Goal: Information Seeking & Learning: Learn about a topic

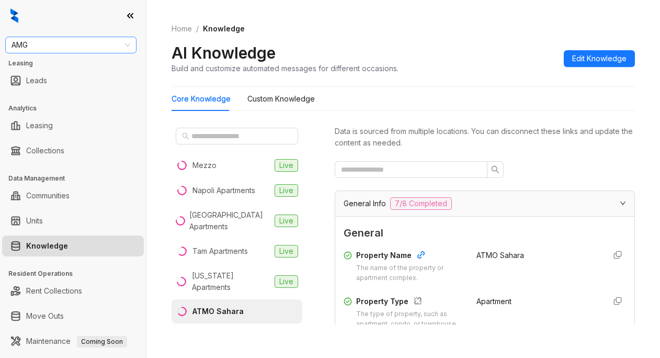
click at [30, 42] on span "AMG" at bounding box center [71, 45] width 119 height 16
type input "**********"
click at [70, 66] on div "[PERSON_NAME] Residential" at bounding box center [71, 66] width 115 height 12
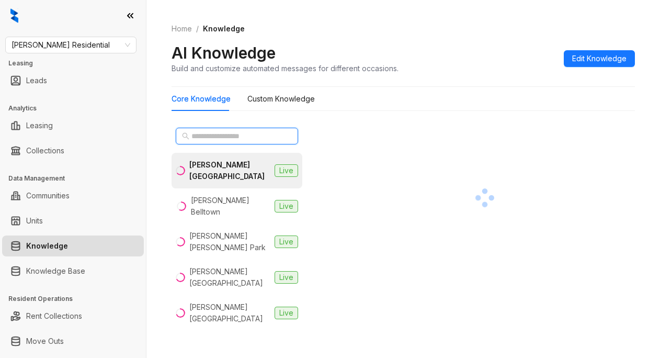
click at [210, 133] on input "text" at bounding box center [238, 136] width 92 height 12
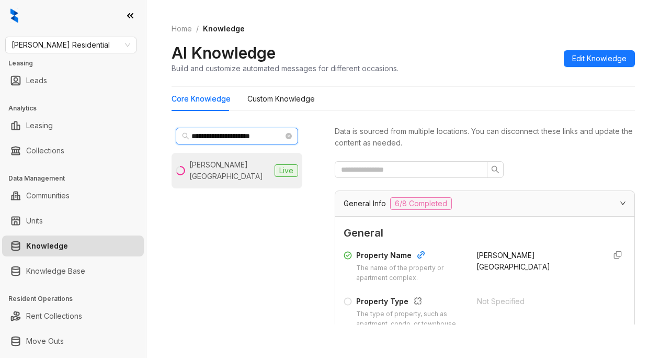
type input "**********"
click at [222, 162] on div "Griffis Mission Valley" at bounding box center [229, 170] width 81 height 23
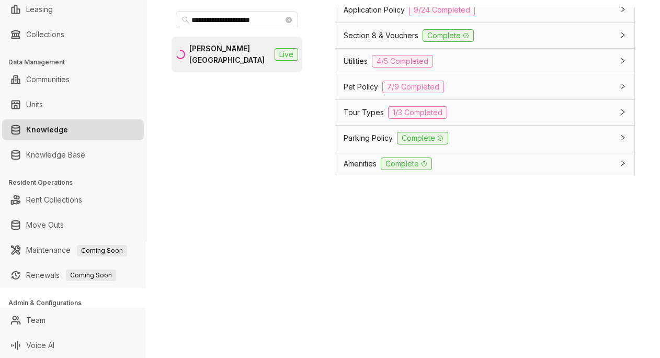
scroll to position [785, 0]
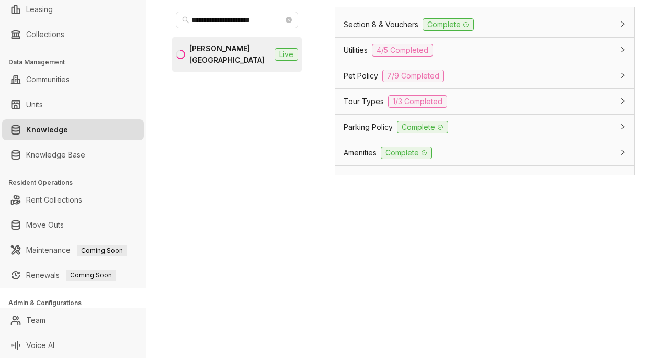
click at [351, 133] on span "Parking Policy" at bounding box center [368, 127] width 49 height 12
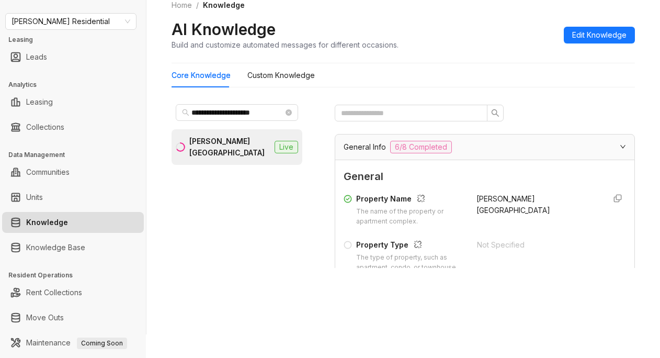
scroll to position [0, 0]
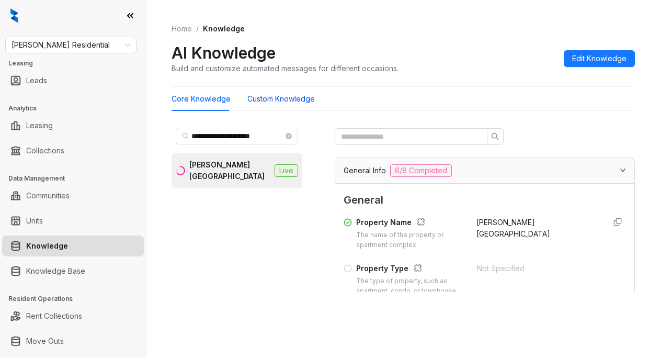
click at [294, 96] on Knowledge "Custom Knowledge" at bounding box center [280, 99] width 67 height 12
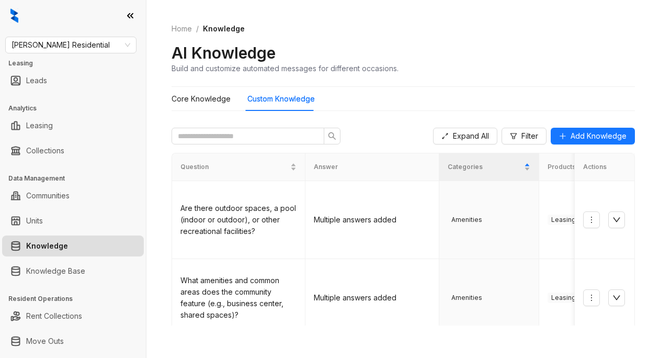
click at [407, 97] on div "Core Knowledge Custom Knowledge" at bounding box center [404, 99] width 464 height 24
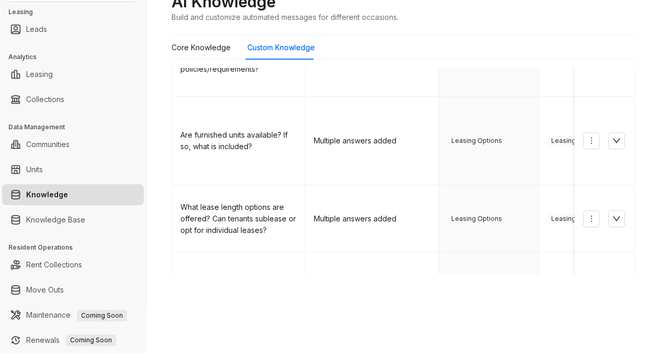
scroll to position [52, 0]
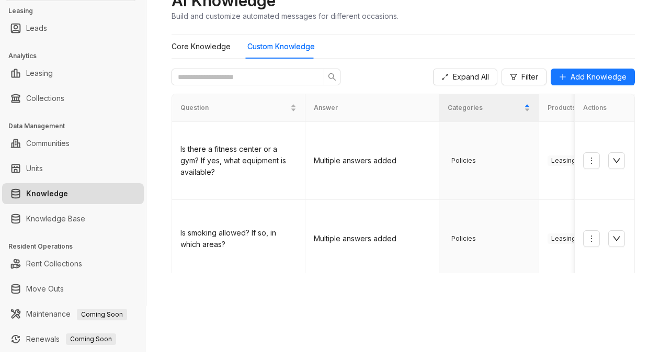
scroll to position [3, 0]
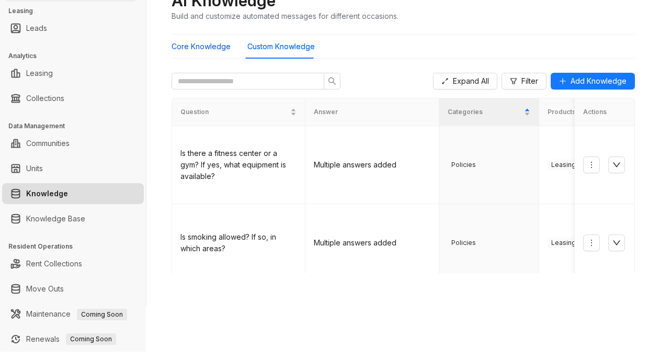
click at [213, 47] on Knowledge "Core Knowledge" at bounding box center [201, 47] width 59 height 12
